Goal: Task Accomplishment & Management: Manage account settings

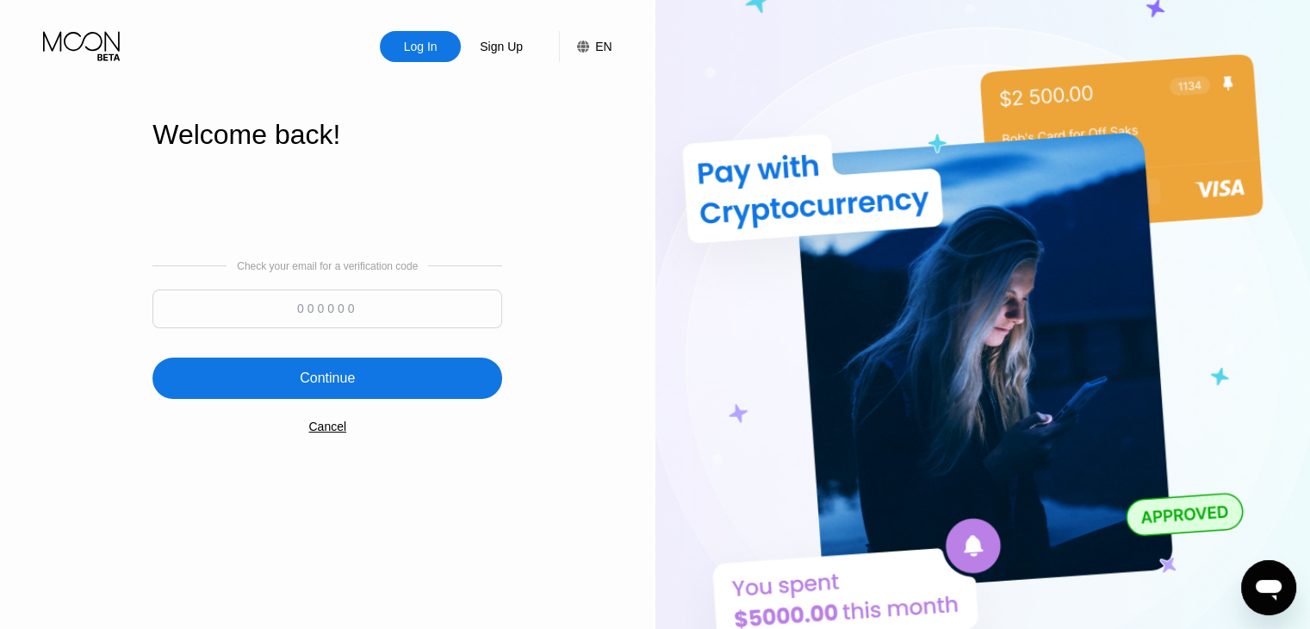
click at [431, 39] on div "Log In" at bounding box center [420, 46] width 37 height 17
click at [79, 33] on icon at bounding box center [83, 46] width 80 height 30
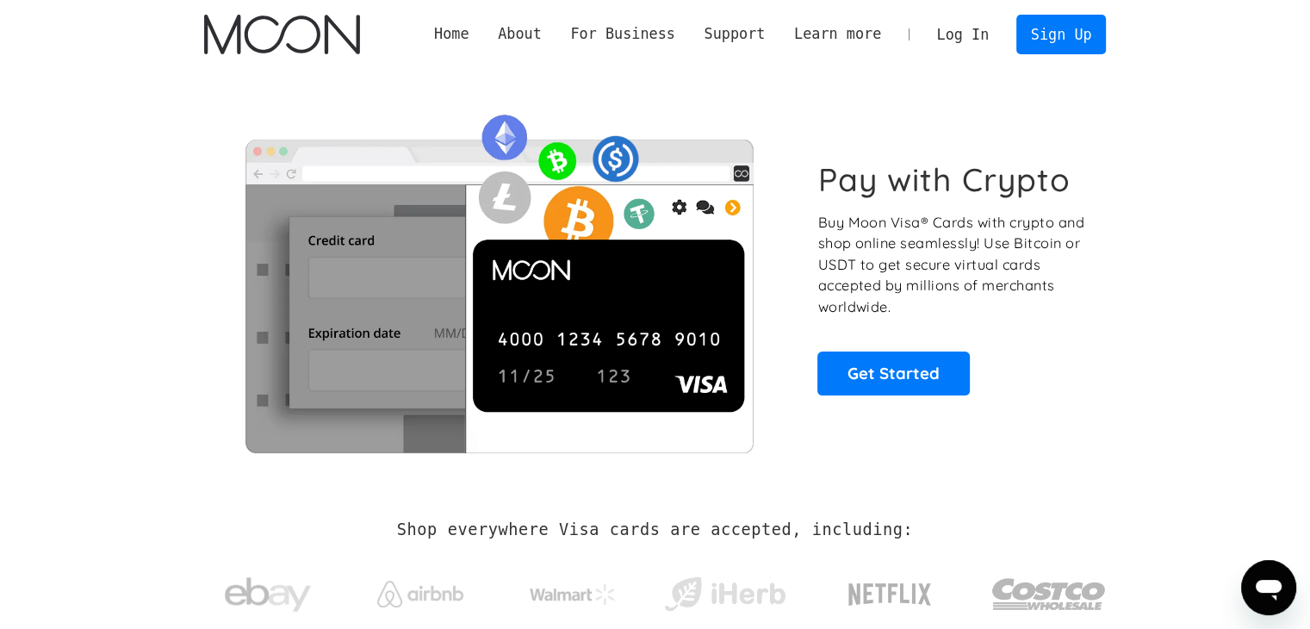
click at [964, 30] on link "Log In" at bounding box center [962, 35] width 81 height 38
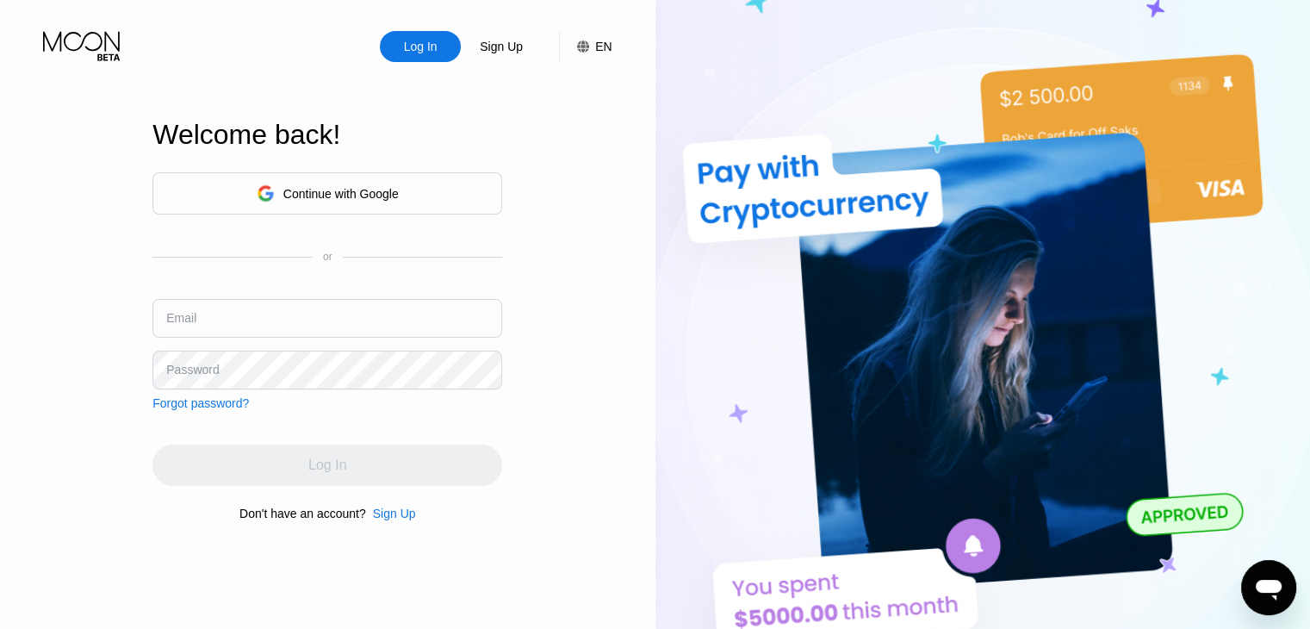
click at [245, 305] on input "text" at bounding box center [327, 318] width 350 height 39
paste input "[EMAIL_ADDRESS][DOMAIN_NAME]"
type input "[EMAIL_ADDRESS][DOMAIN_NAME]"
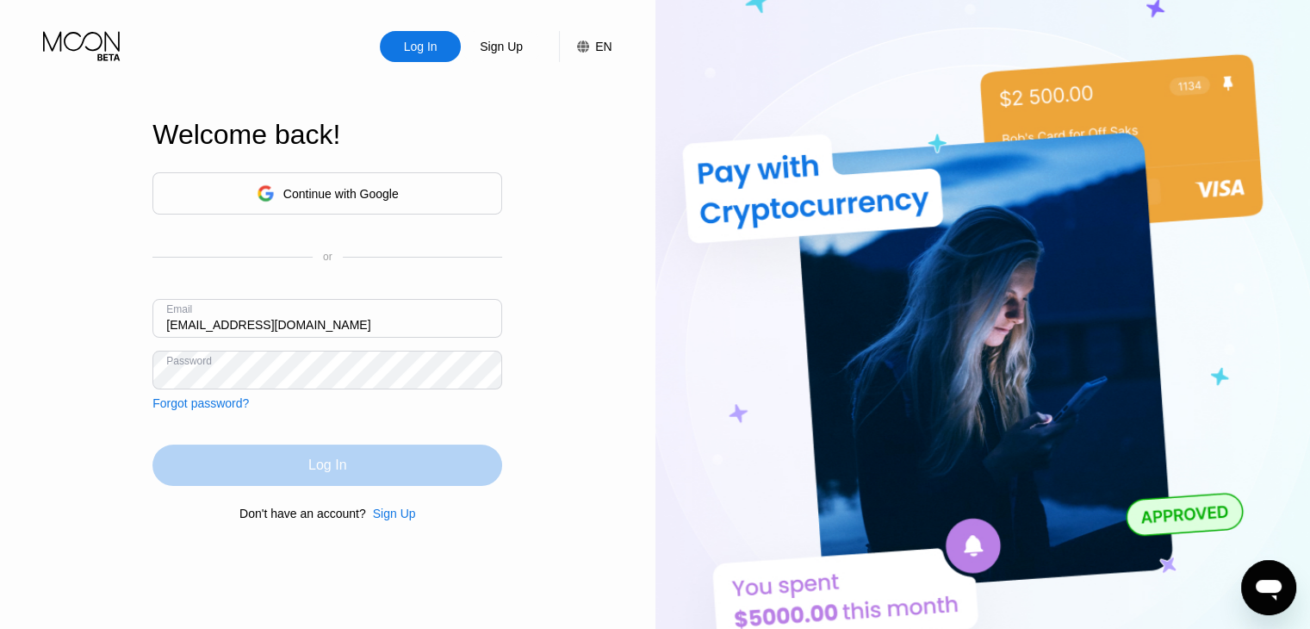
click at [355, 469] on div "Log In" at bounding box center [327, 464] width 350 height 41
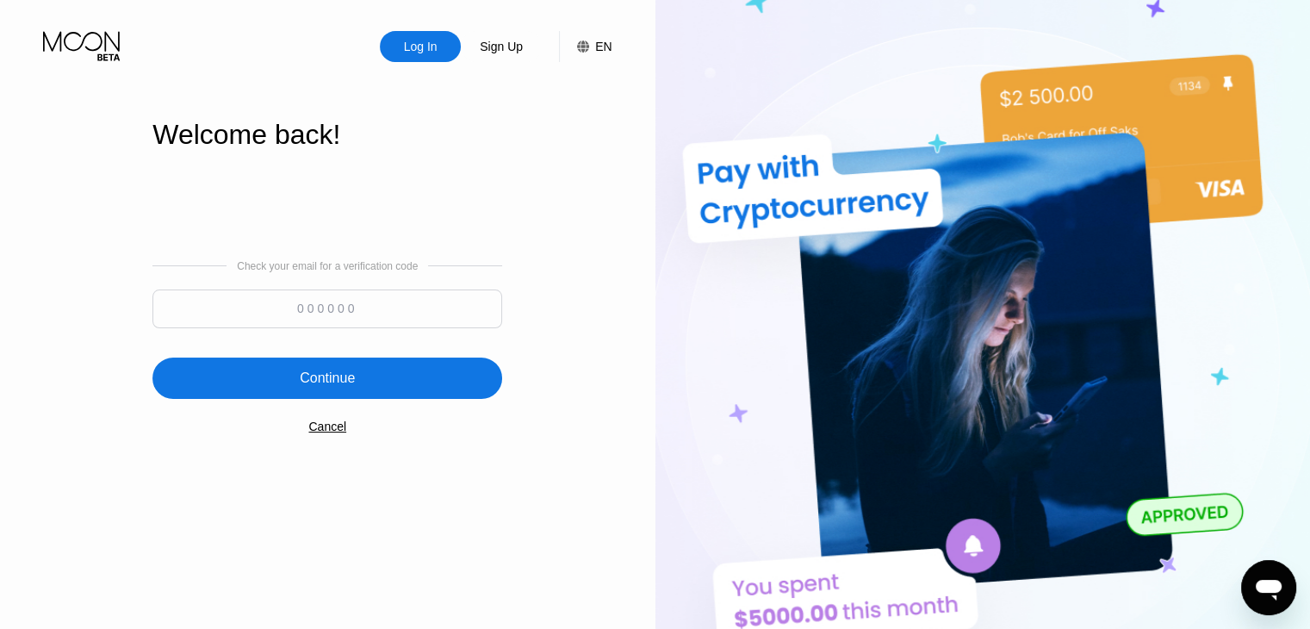
click at [301, 306] on input at bounding box center [327, 308] width 350 height 39
paste input "377469"
type input "377469"
click at [337, 379] on div "Continue" at bounding box center [327, 377] width 55 height 17
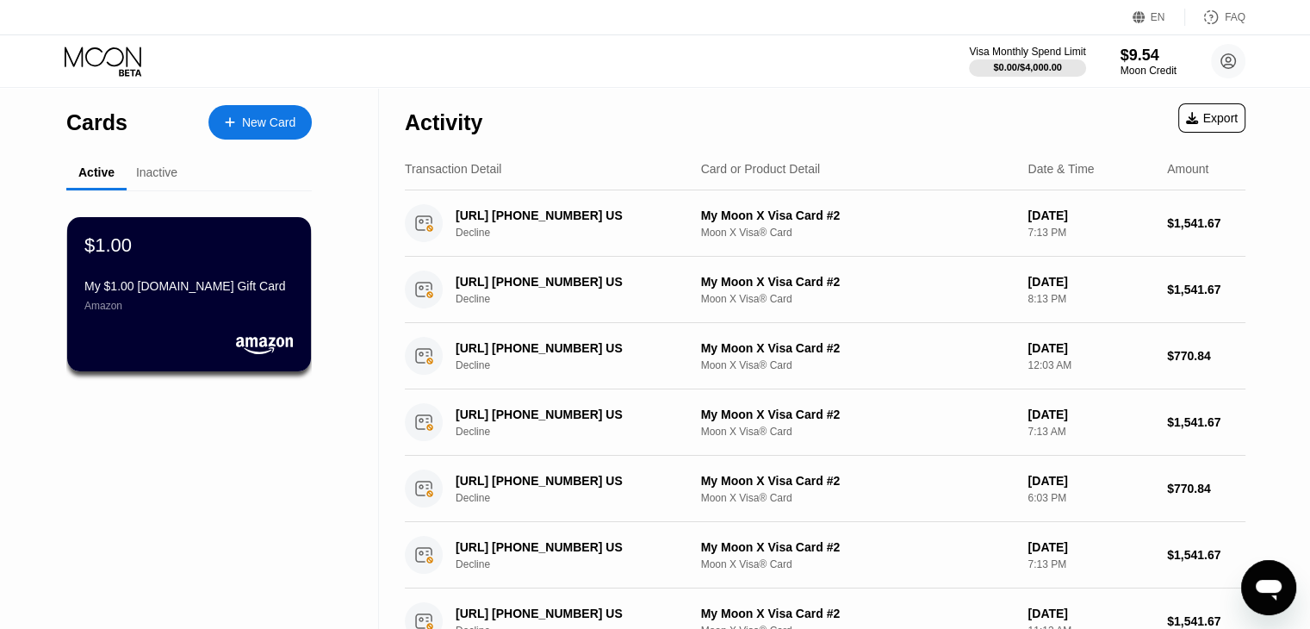
click at [152, 179] on div "Inactive" at bounding box center [156, 172] width 41 height 14
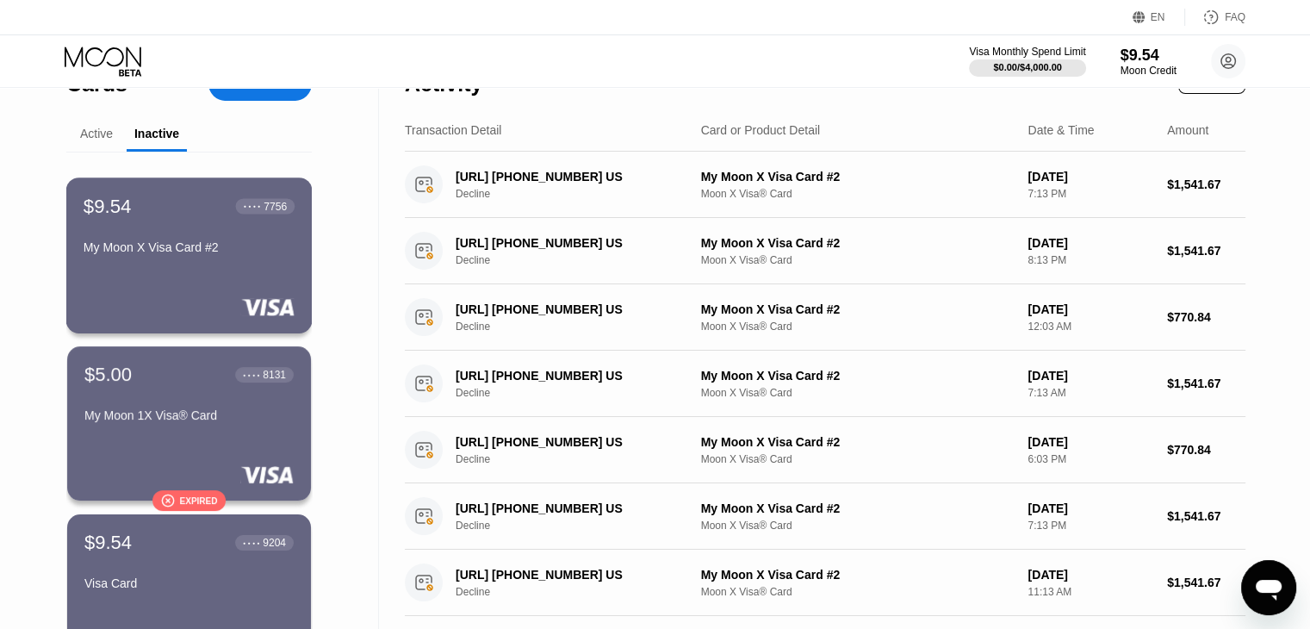
scroll to position [172, 0]
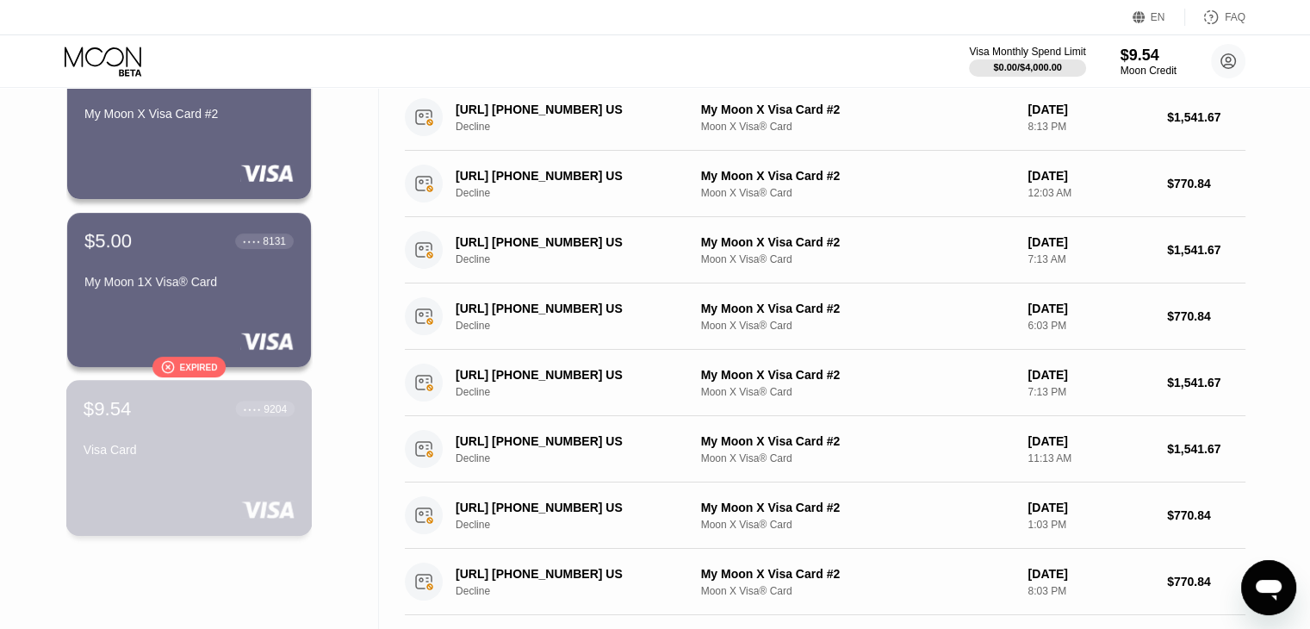
click at [198, 438] on div "$9.54 ● ● ● ● 9204 Visa Card" at bounding box center [189, 430] width 211 height 66
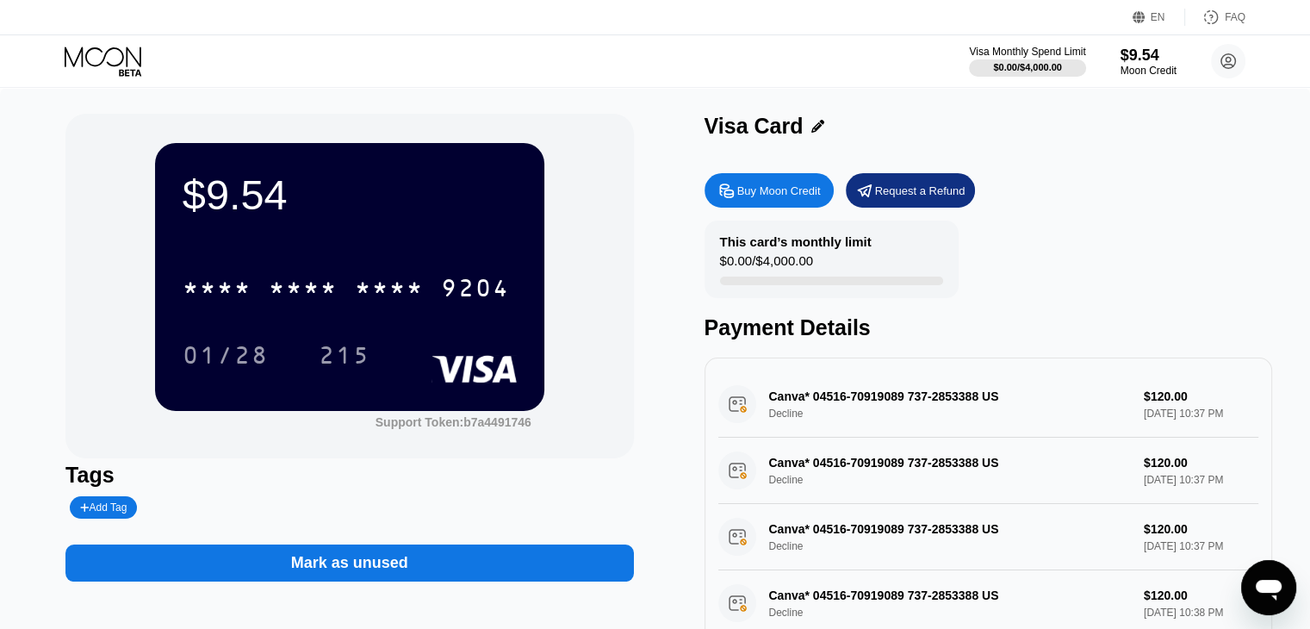
click at [86, 44] on div "Visa Monthly Spend Limit $0.00 / $4,000.00 $9.54 Moon Credit [EMAIL_ADDRESS][DO…" at bounding box center [655, 61] width 1310 height 52
click at [94, 60] on icon at bounding box center [105, 62] width 80 height 30
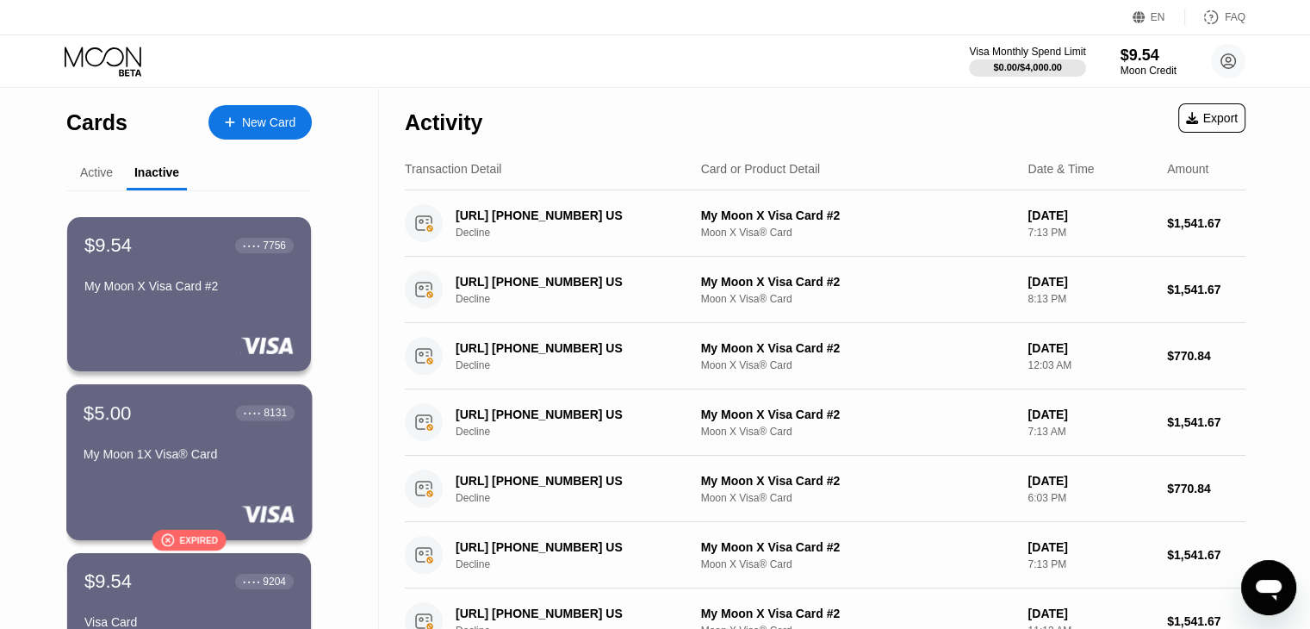
click at [177, 442] on div "$5.00 ● ● ● ● 8131 My Moon 1X Visa® Card" at bounding box center [189, 434] width 211 height 66
